Goal: Contribute content: Add original content to the website for others to see

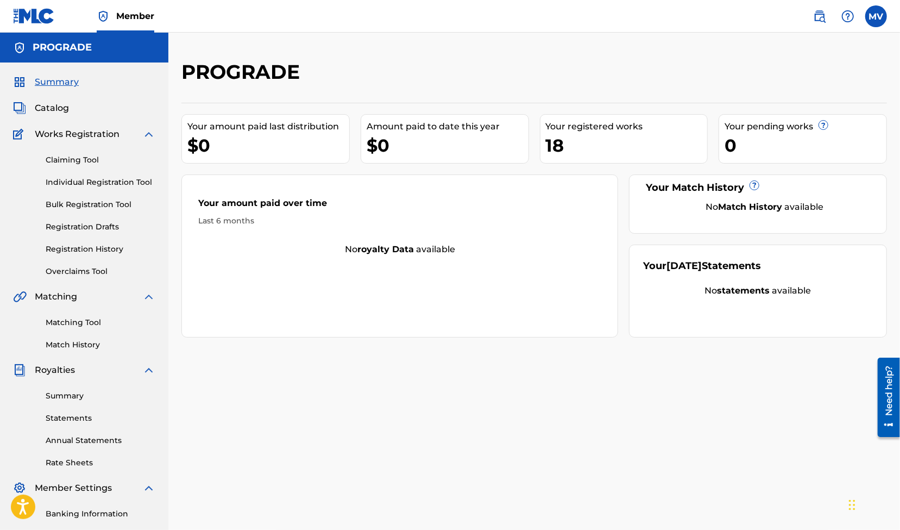
click at [584, 148] on div "18" at bounding box center [627, 145] width 162 height 24
click at [86, 203] on link "Bulk Registration Tool" at bounding box center [101, 204] width 110 height 11
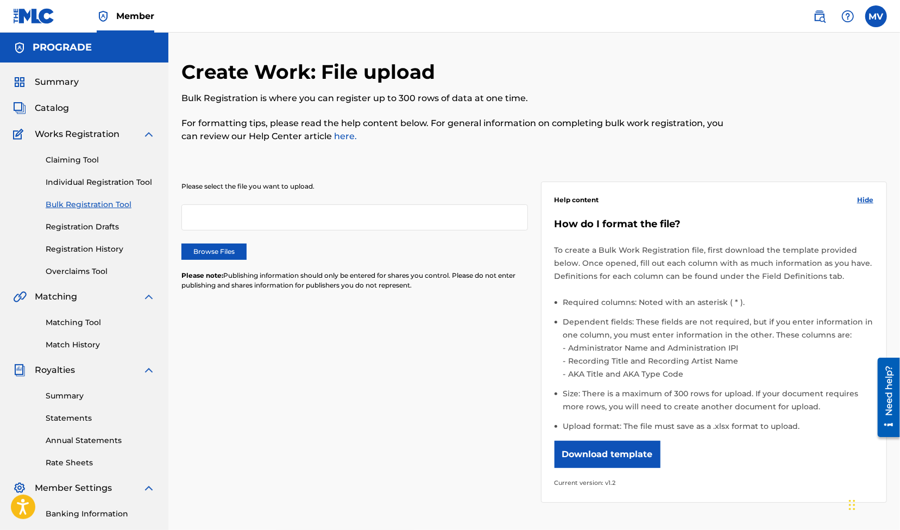
click at [599, 452] on button "Download template" at bounding box center [608, 454] width 106 height 27
click at [206, 255] on label "Browse Files" at bounding box center [213, 251] width 65 height 16
click at [0, 0] on input "Browse Files" at bounding box center [0, 0] width 0 height 0
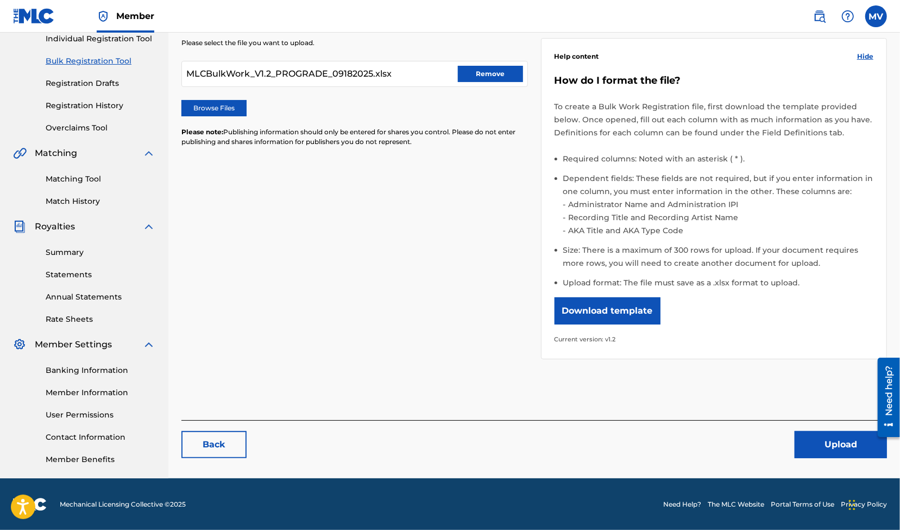
click at [832, 448] on button "Upload" at bounding box center [841, 444] width 92 height 27
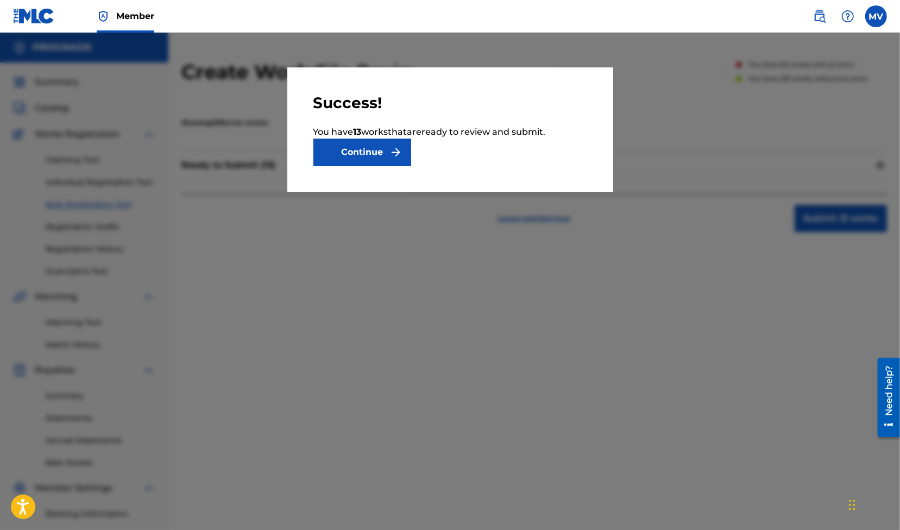
click at [372, 158] on button "Continue" at bounding box center [362, 152] width 98 height 27
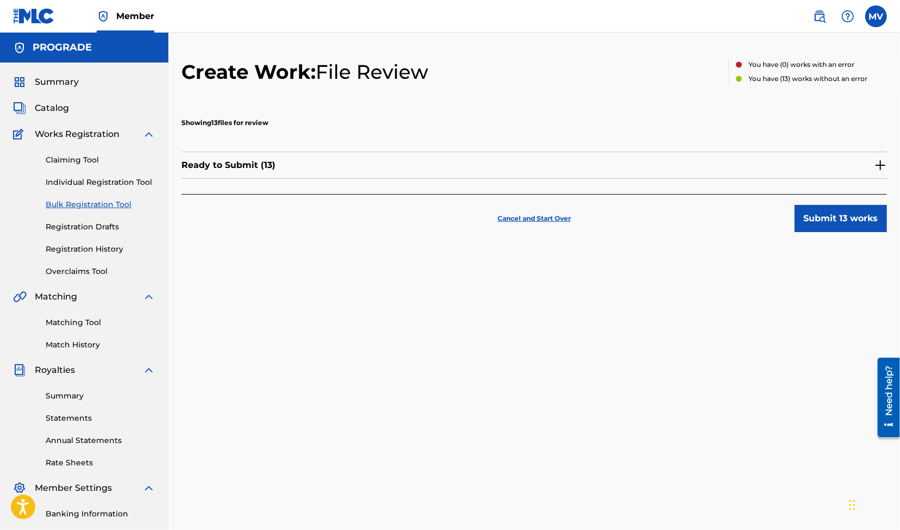
click at [829, 218] on button "Submit 13 works" at bounding box center [841, 218] width 92 height 27
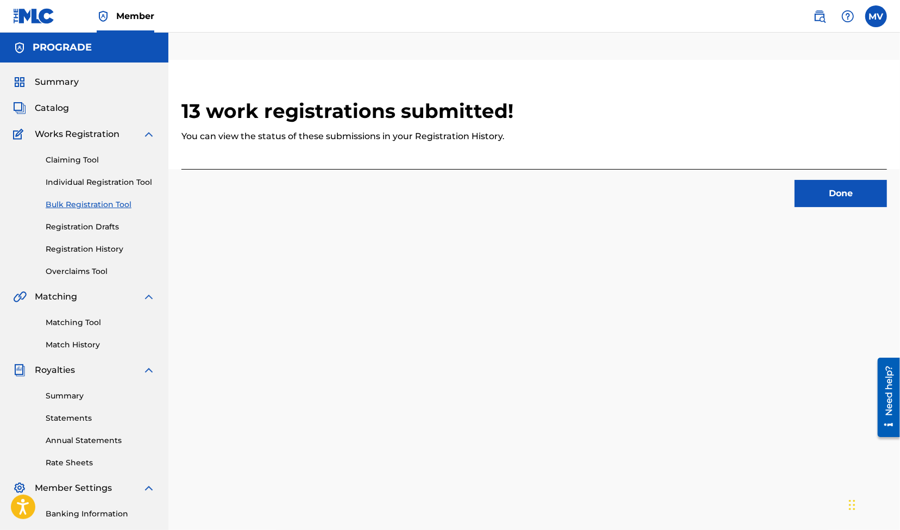
click at [835, 192] on button "Done" at bounding box center [841, 193] width 92 height 27
